Goal: Obtain resource: Download file/media

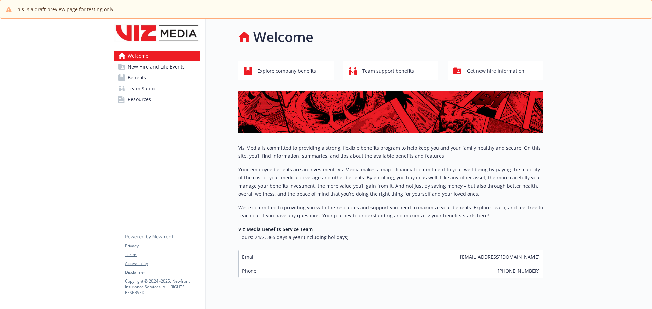
click at [332, 166] on p "Your employee benefits are an investment. Viz Media makes a major financial com…" at bounding box center [390, 182] width 305 height 33
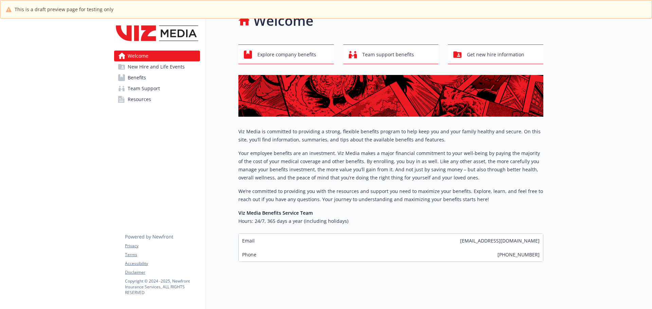
scroll to position [24, 0]
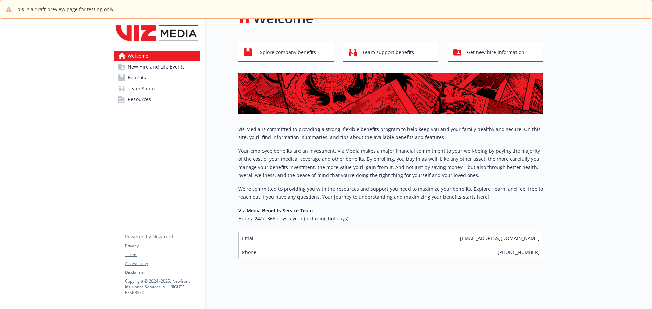
click at [154, 67] on span "New Hire and Life Events" at bounding box center [156, 66] width 57 height 11
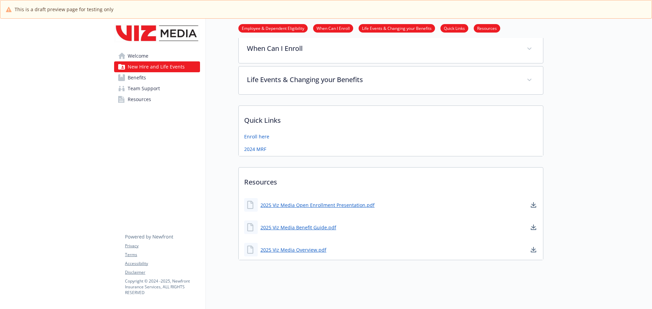
scroll to position [150, 0]
click at [305, 246] on link "2025 Viz Media Overview.pdf" at bounding box center [293, 250] width 67 height 8
click at [319, 223] on link "2025 Viz Media Benefit Guide.pdf" at bounding box center [298, 227] width 77 height 8
click at [146, 99] on span "Resources" at bounding box center [139, 99] width 23 height 11
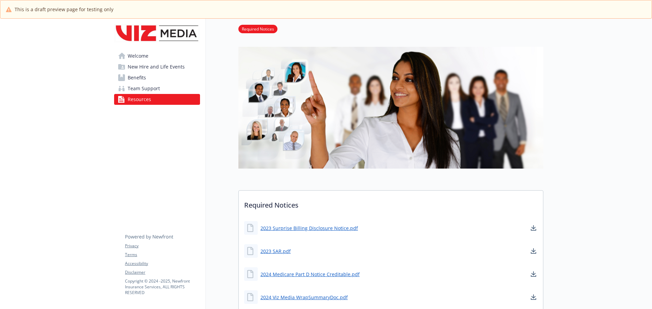
scroll to position [150, 0]
